Goal: Information Seeking & Learning: Understand process/instructions

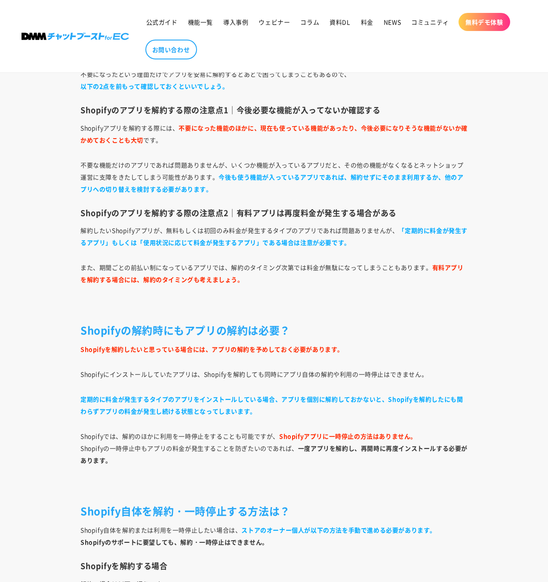
scroll to position [2879, 0]
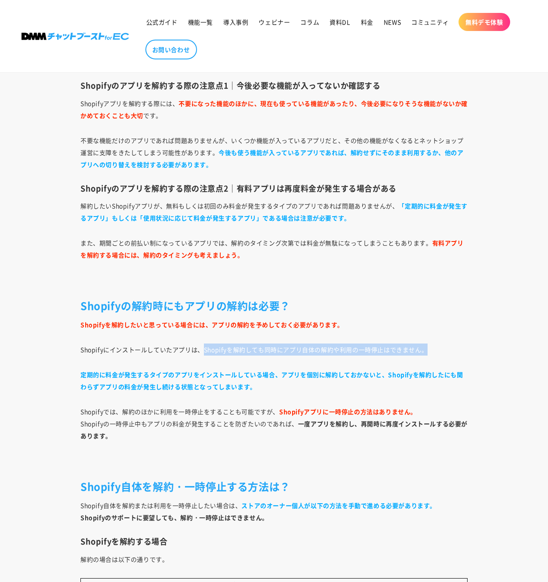
drag, startPoint x: 202, startPoint y: 350, endPoint x: 441, endPoint y: 350, distance: 238.9
click at [441, 350] on p "Shopifyにインストールしていたアプリは、Shopifyを解約しても同時にアプリ自体の解約や利用の一時停止はできません。" at bounding box center [273, 349] width 387 height 12
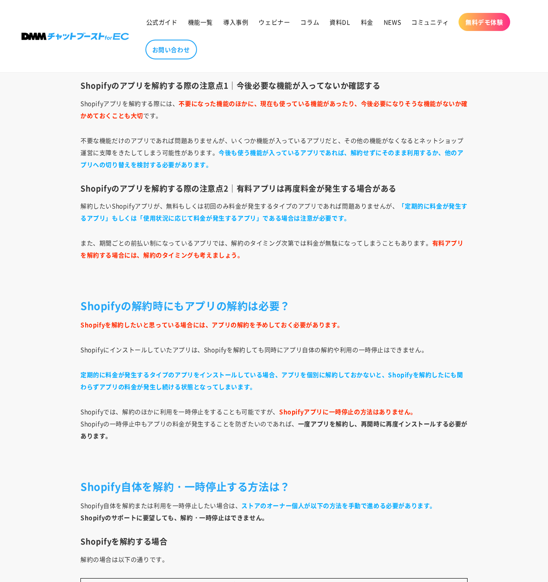
click at [367, 388] on p "定期的に料金が発生するタイプのアプリをインストールしている場合、アプリを個別に解約しておかないと、Shopifyを解約したにも関わらずアプリの料金が発生し続け…" at bounding box center [273, 380] width 387 height 24
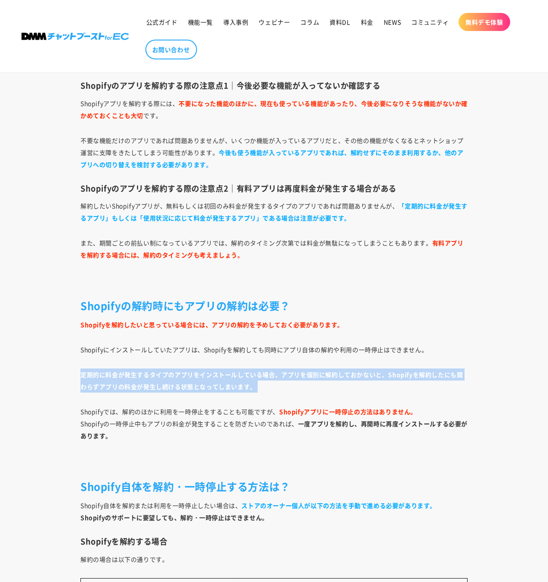
click at [367, 388] on p "定期的に料金が発生するタイプのアプリをインストールしている場合、アプリを個別に解約しておかないと、Shopifyを解約したにも関わらずアプリの料金が発生し続け…" at bounding box center [273, 380] width 387 height 24
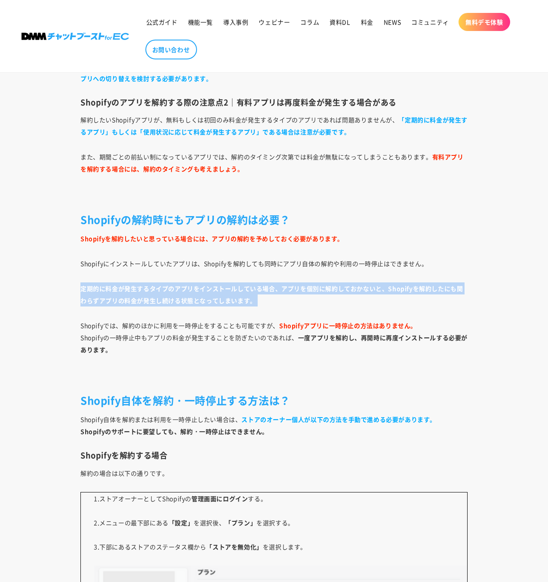
scroll to position [2968, 0]
